Goal: Find contact information: Find contact information

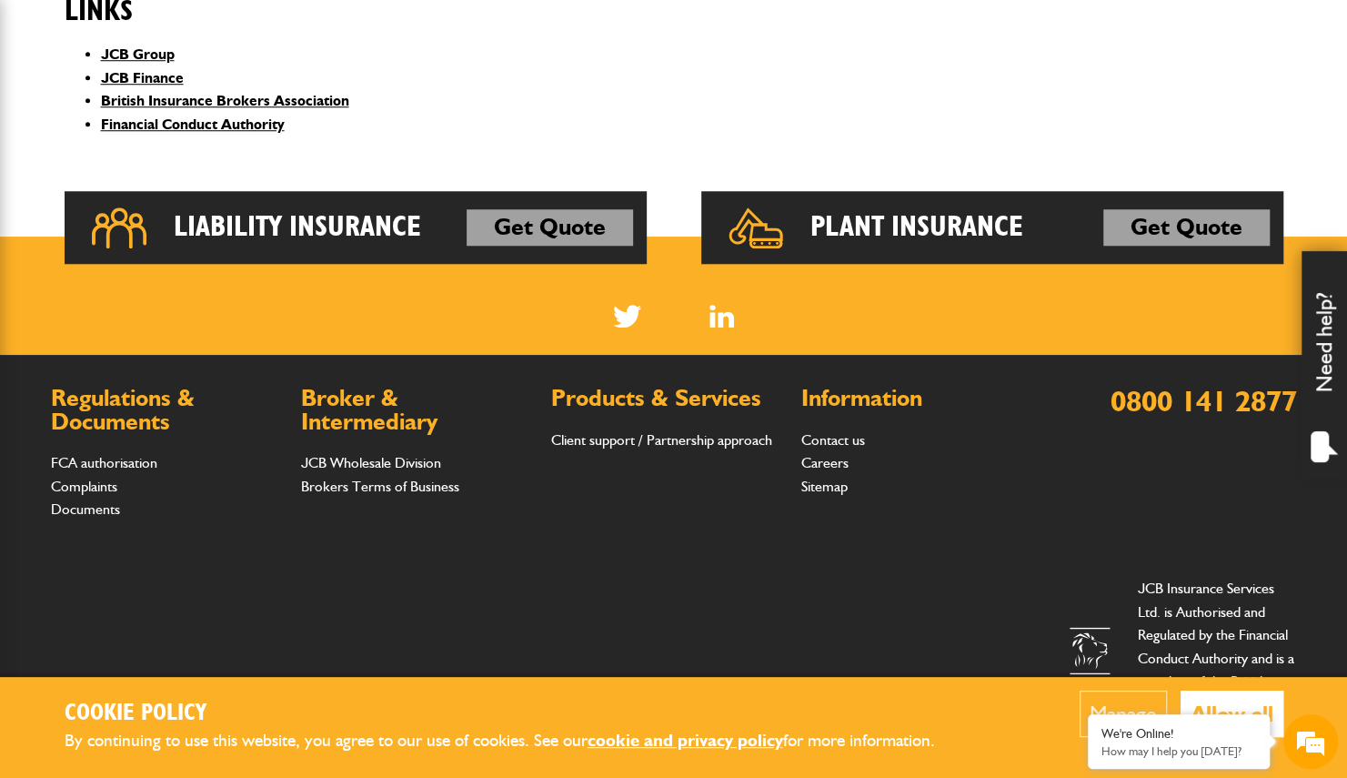
scroll to position [842, 0]
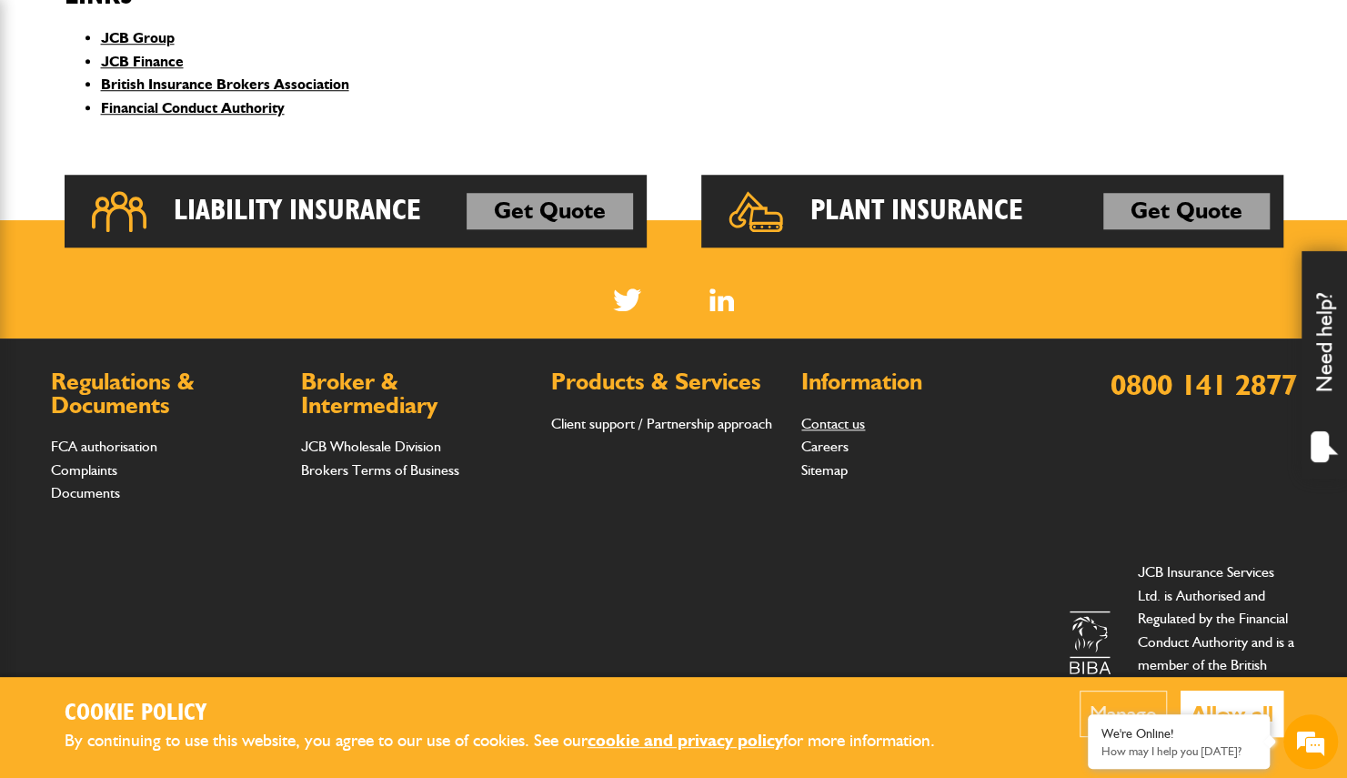
click at [846, 426] on link "Contact us" at bounding box center [833, 423] width 64 height 17
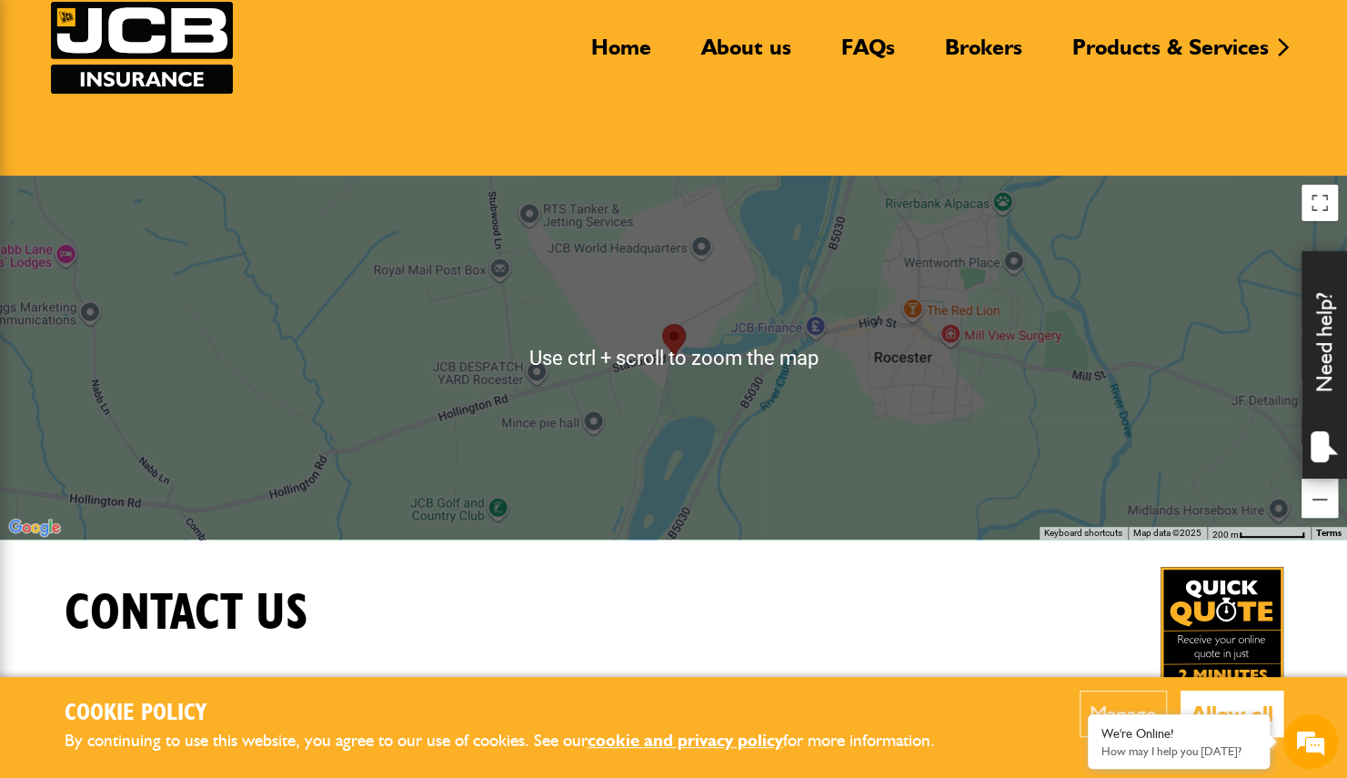
scroll to position [130, 0]
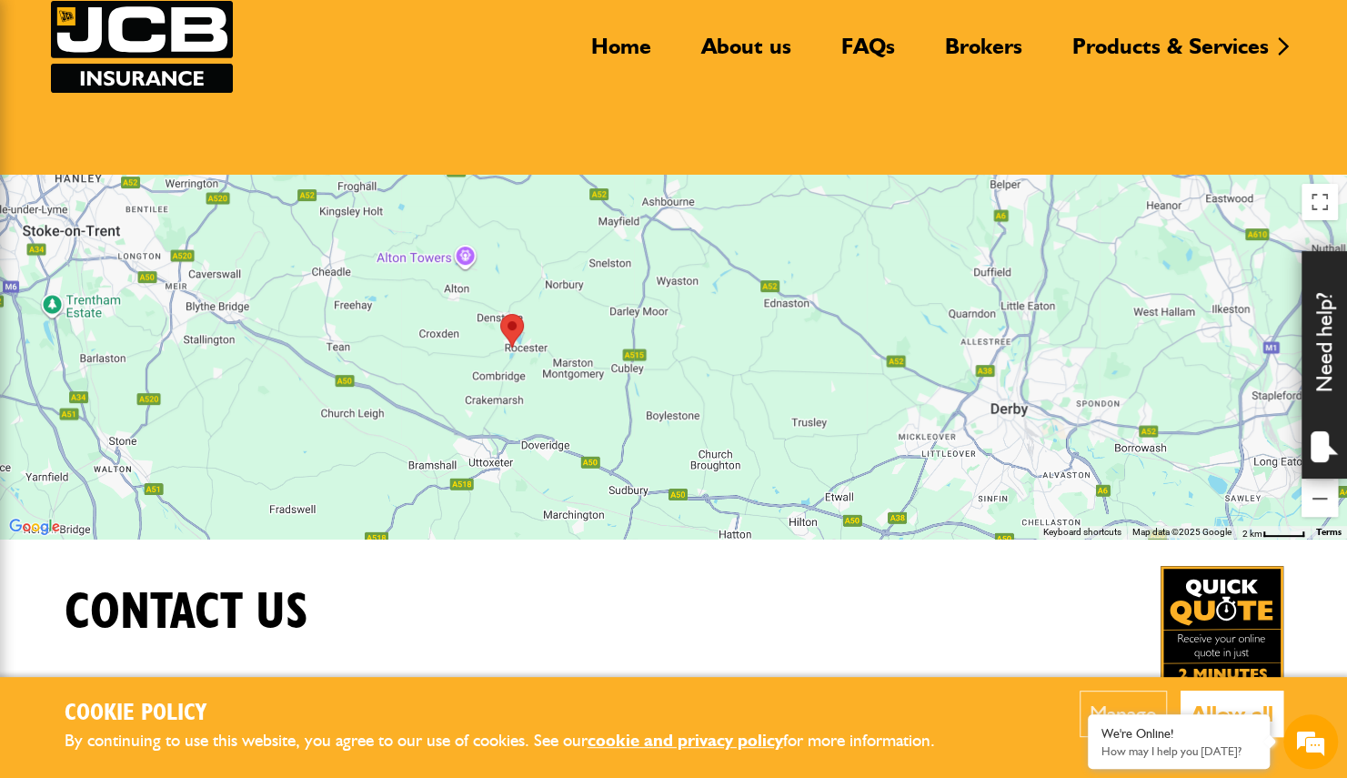
drag, startPoint x: 564, startPoint y: 397, endPoint x: 548, endPoint y: 277, distance: 122.1
click at [548, 277] on div at bounding box center [673, 357] width 1347 height 364
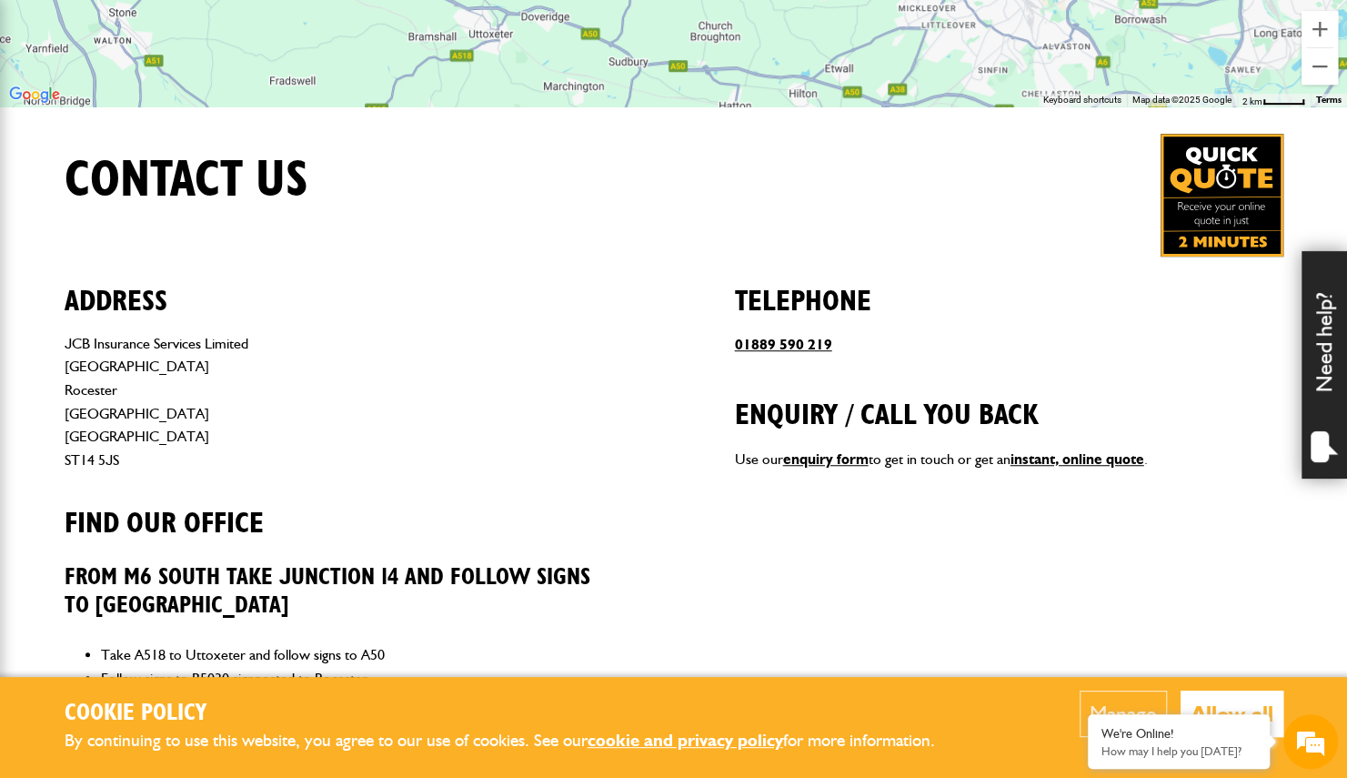
scroll to position [563, 0]
drag, startPoint x: 122, startPoint y: 464, endPoint x: 63, endPoint y: 458, distance: 59.4
click at [63, 458] on div "Address JCB Insurance Services Limited [STREET_ADDRESS] Find our office From [G…" at bounding box center [674, 708] width 1246 height 905
copy address "ST14 5JS"
